Goal: Transaction & Acquisition: Download file/media

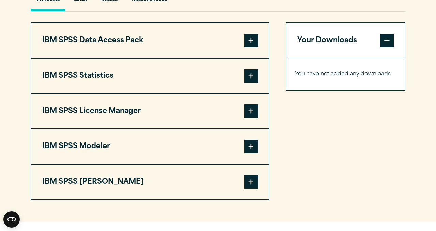
scroll to position [531, 0]
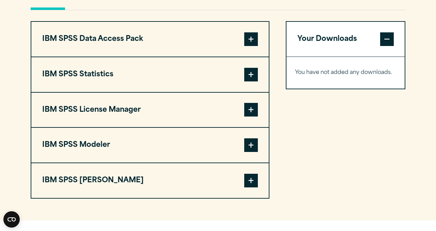
click at [248, 80] on span at bounding box center [251, 75] width 14 height 14
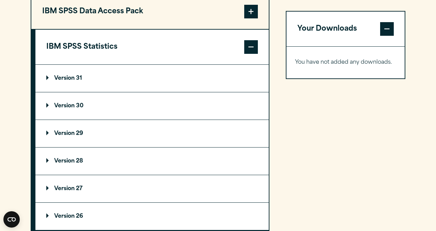
scroll to position [523, 0]
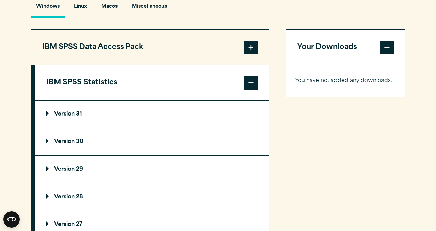
click at [68, 117] on p "Version 31" at bounding box center [64, 113] width 36 height 5
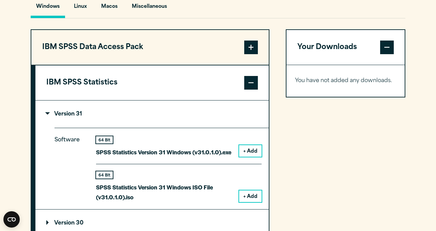
click at [251, 152] on button "+ Add" at bounding box center [250, 151] width 22 height 12
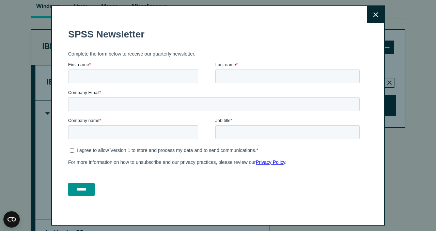
click at [155, 66] on label "First name *" at bounding box center [141, 64] width 147 height 7
click at [155, 70] on input "First name *" at bounding box center [133, 77] width 130 height 14
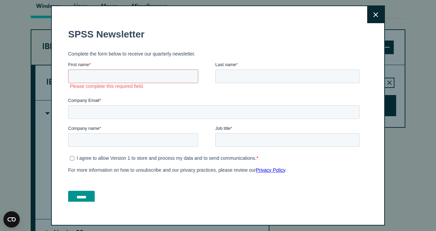
click at [376, 16] on icon at bounding box center [376, 14] width 5 height 5
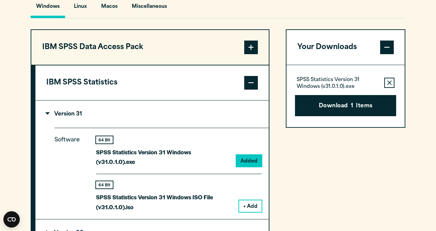
click at [332, 109] on button "Download 1 Items" at bounding box center [345, 105] width 101 height 21
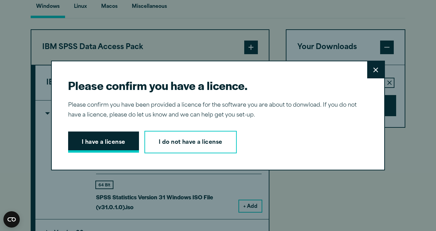
click at [117, 138] on button "I have a license" at bounding box center [103, 142] width 71 height 21
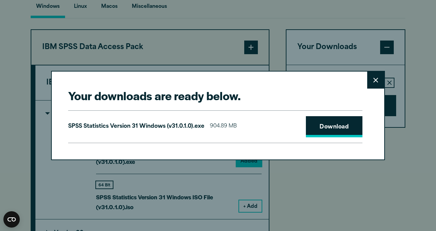
click at [318, 129] on link "Download" at bounding box center [334, 126] width 57 height 21
click at [380, 79] on button "Close" at bounding box center [375, 80] width 17 height 17
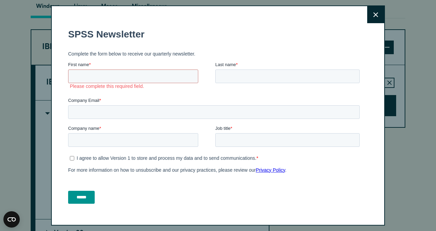
click at [377, 14] on icon at bounding box center [376, 14] width 5 height 5
